Goal: Entertainment & Leisure: Browse casually

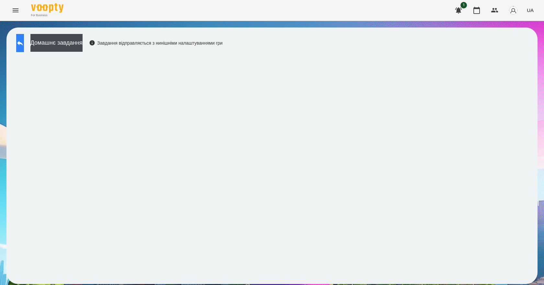
click at [24, 41] on button at bounding box center [20, 43] width 8 height 18
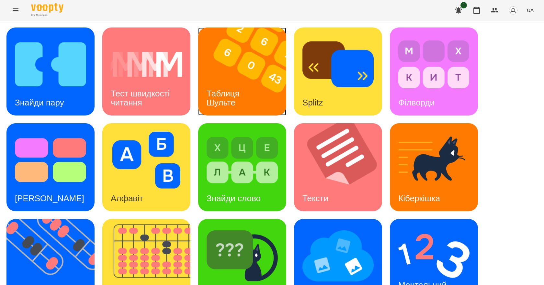
click at [250, 91] on div "Таблиця Шульте" at bounding box center [224, 98] width 52 height 35
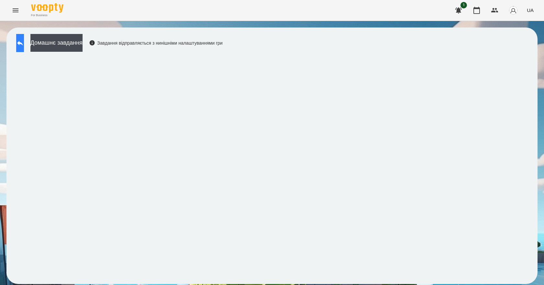
click at [24, 38] on button at bounding box center [20, 43] width 8 height 18
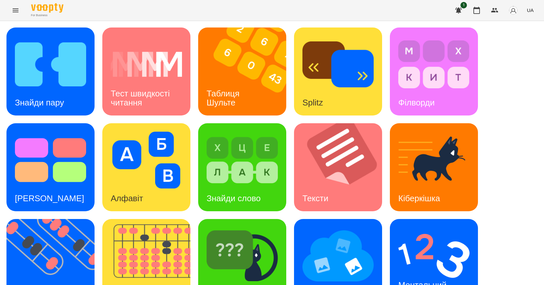
scroll to position [124, 0]
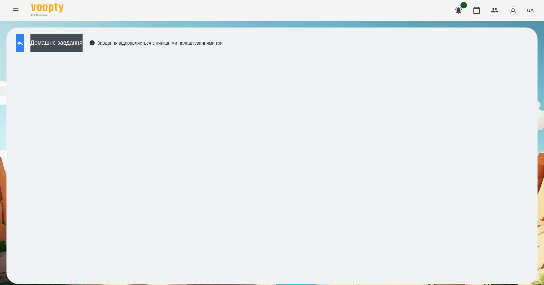
click at [19, 46] on button at bounding box center [20, 43] width 8 height 18
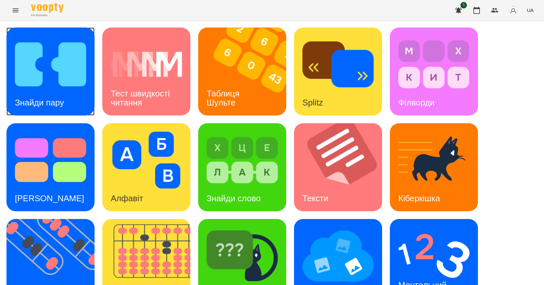
click at [55, 95] on div "Знайди пару" at bounding box center [39, 103] width 66 height 26
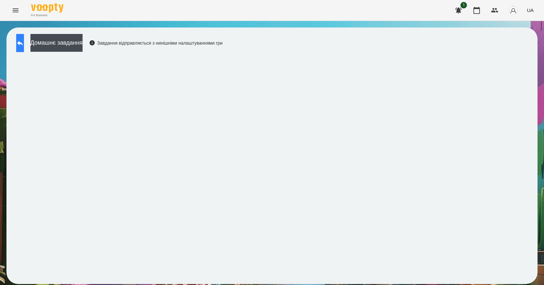
click at [24, 47] on button at bounding box center [20, 43] width 8 height 18
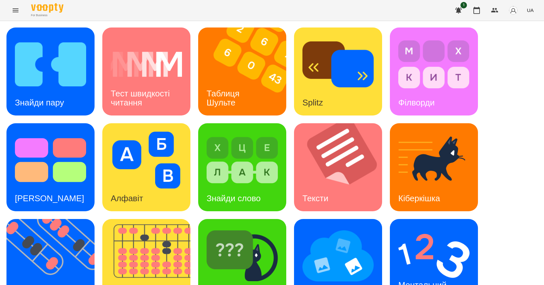
scroll to position [124, 0]
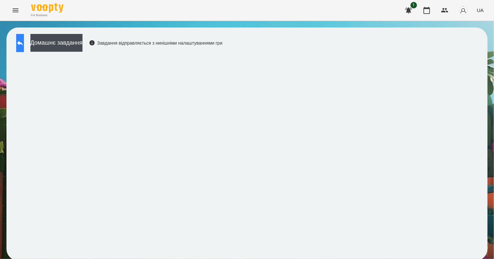
click at [24, 40] on icon at bounding box center [20, 43] width 8 height 8
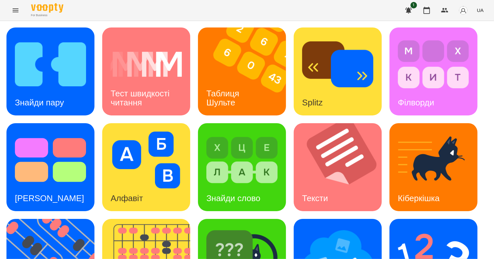
scroll to position [150, 0]
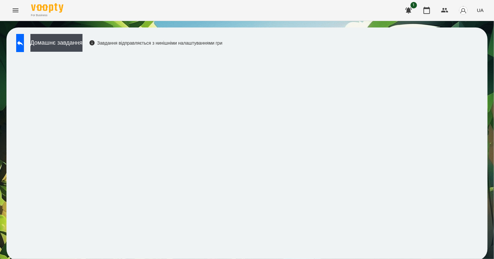
scroll to position [1, 0]
